Goal: Navigation & Orientation: Find specific page/section

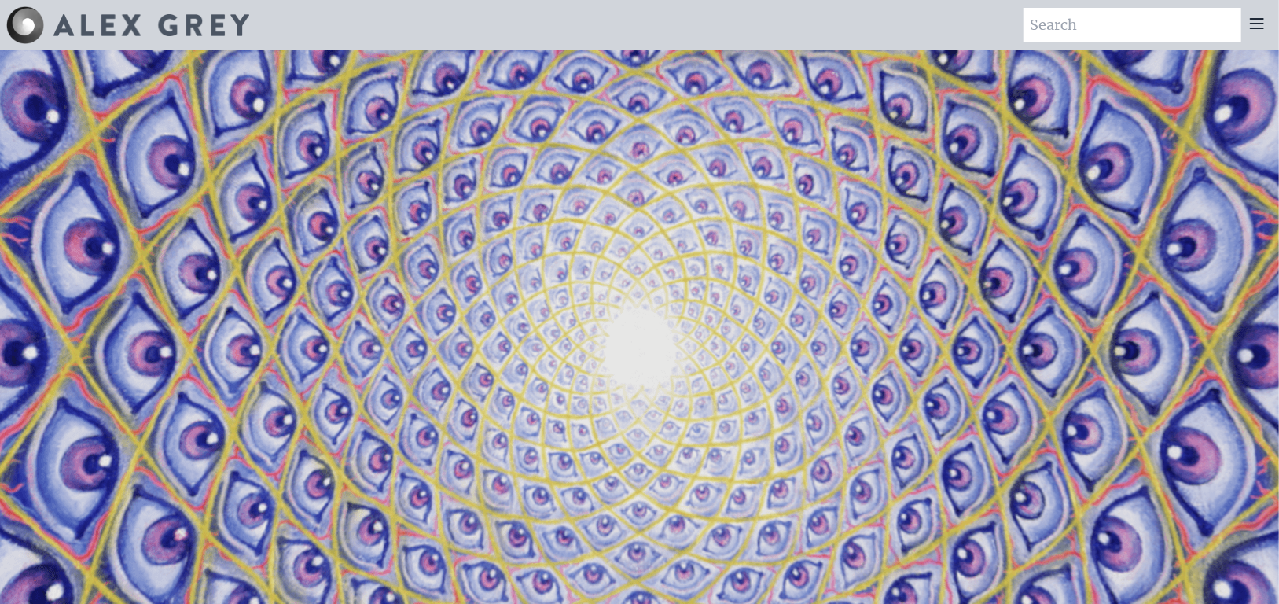
click at [1253, 17] on icon at bounding box center [1256, 23] width 19 height 19
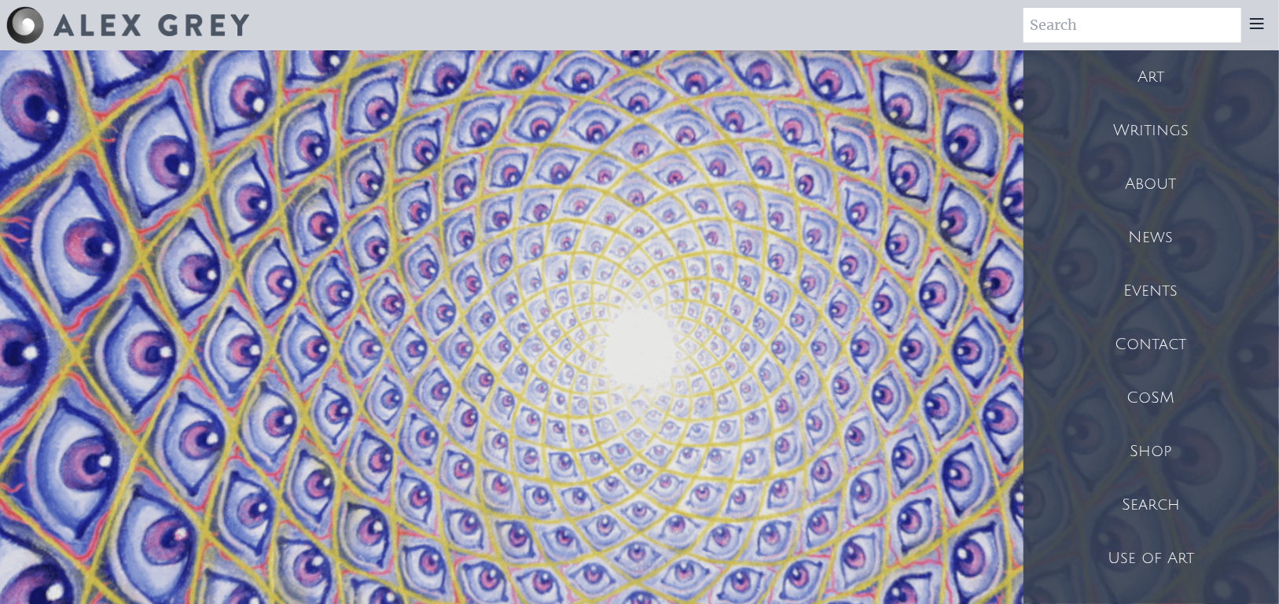
click at [1152, 424] on div "Shop" at bounding box center [1150, 450] width 255 height 53
